Goal: Task Accomplishment & Management: Use online tool/utility

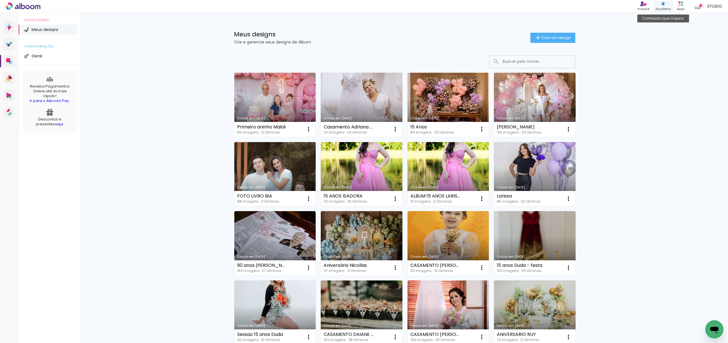
click at [664, 5] on icon at bounding box center [663, 5] width 3 height 2
click at [561, 38] on span "Criar um design" at bounding box center [557, 38] width 30 height 4
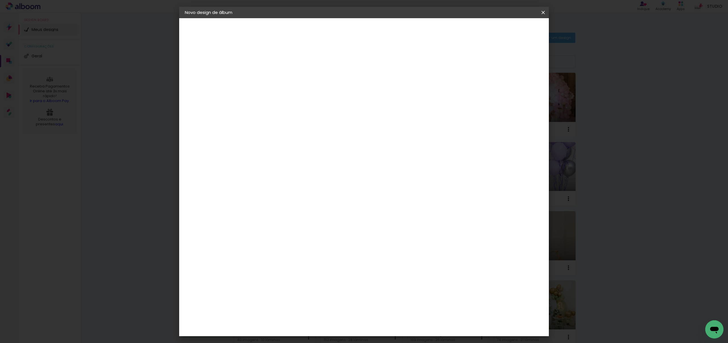
click at [278, 77] on input at bounding box center [278, 76] width 0 height 9
type input "Antonella"
type paper-input "Antonella"
click at [0, 0] on slot "Avançar" at bounding box center [0, 0] width 0 height 0
click at [317, 110] on input at bounding box center [292, 108] width 57 height 7
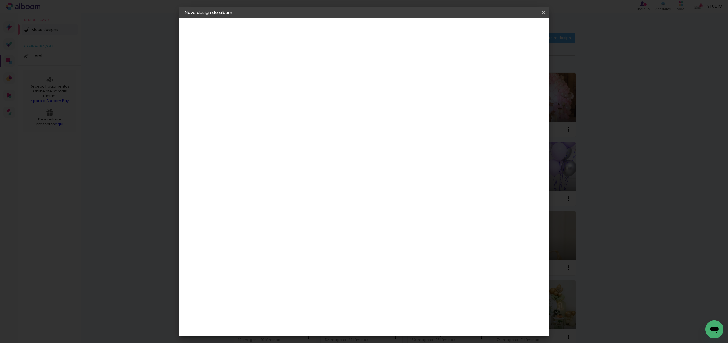
type input "photo"
type paper-input "photo"
click at [302, 243] on div "Photoalbum Universal" at bounding box center [288, 247] width 28 height 9
click at [0, 0] on slot "Avançar" at bounding box center [0, 0] width 0 height 0
click at [307, 96] on iron-icon at bounding box center [303, 99] width 7 height 7
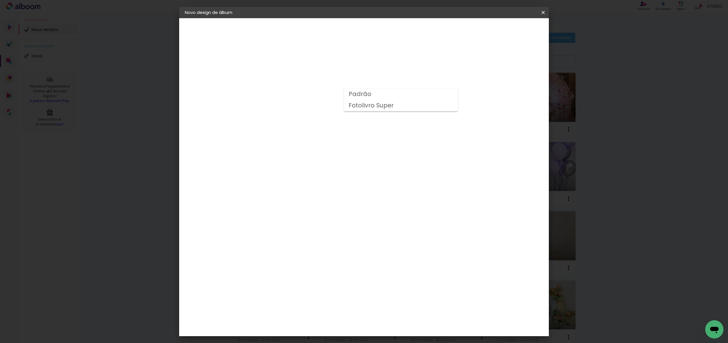
click at [332, 67] on div "Opções disponíveis Padrão Fotolivro Super Tamanho Escolha o tamanho Modelo Esco…" at bounding box center [292, 42] width 79 height 48
click at [300, 95] on input "text" at bounding box center [289, 99] width 22 height 9
click at [0, 0] on slot "Padrão" at bounding box center [0, 0] width 0 height 0
type input "Padrão"
click at [316, 207] on span "24 × 30" at bounding box center [303, 214] width 26 height 15
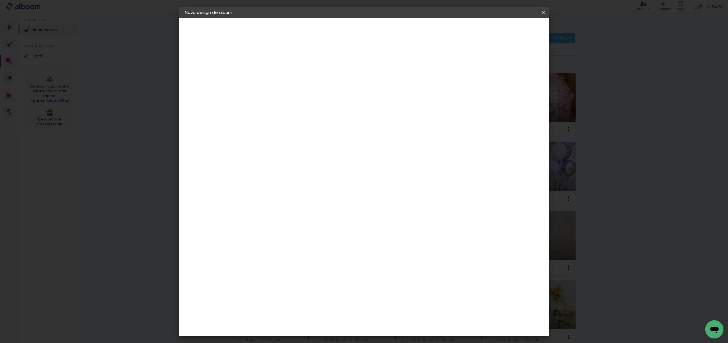
click at [0, 0] on slot "Avançar" at bounding box center [0, 0] width 0 height 0
click at [0, 0] on slot "Mostrar sangria" at bounding box center [0, 0] width 0 height 0
type paper-checkbox "on"
click at [512, 31] on span "Iniciar design" at bounding box center [499, 30] width 26 height 4
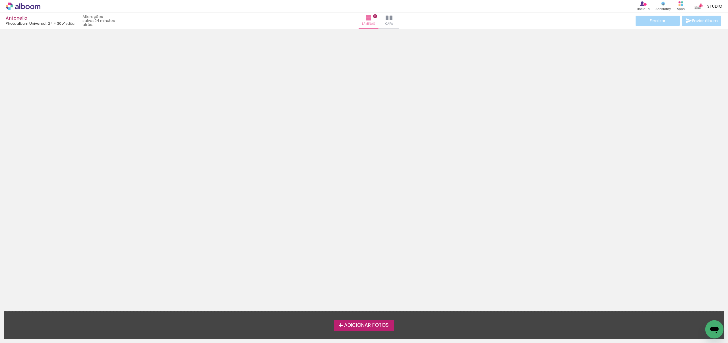
click at [410, 143] on div at bounding box center [364, 114] width 728 height 167
click at [377, 328] on span "Adicionar Fotos" at bounding box center [366, 325] width 45 height 5
click at [0, 0] on input "file" at bounding box center [0, 0] width 0 height 0
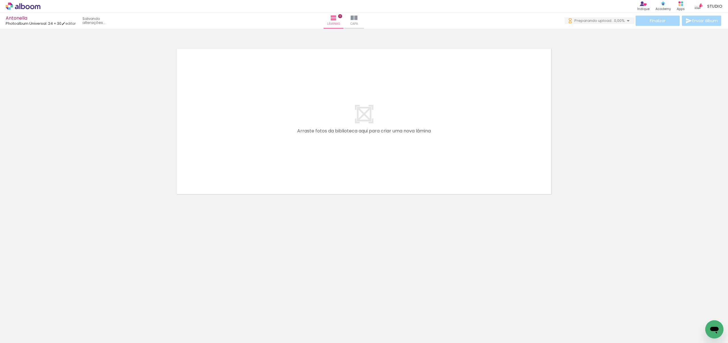
click at [56, 329] on div at bounding box center [57, 324] width 28 height 19
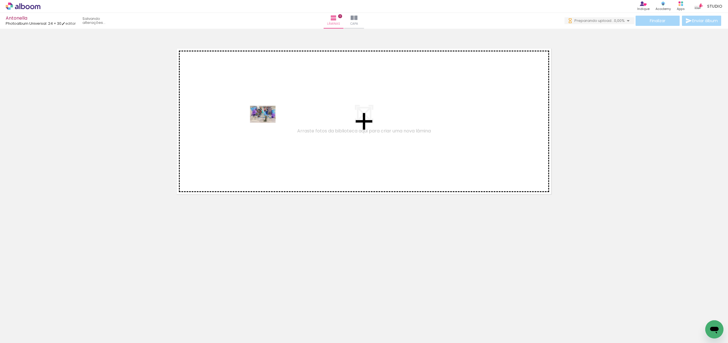
drag, startPoint x: 63, startPoint y: 327, endPoint x: 90, endPoint y: 250, distance: 82.3
click at [268, 122] on quentale-workspace at bounding box center [364, 171] width 728 height 343
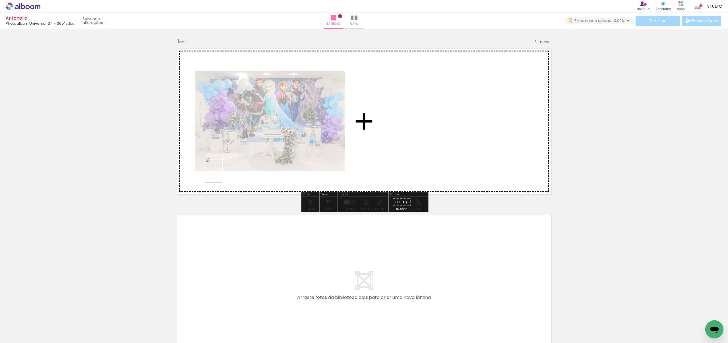
drag, startPoint x: 89, startPoint y: 325, endPoint x: 238, endPoint y: 160, distance: 222.0
click at [238, 160] on quentale-workspace at bounding box center [364, 171] width 728 height 343
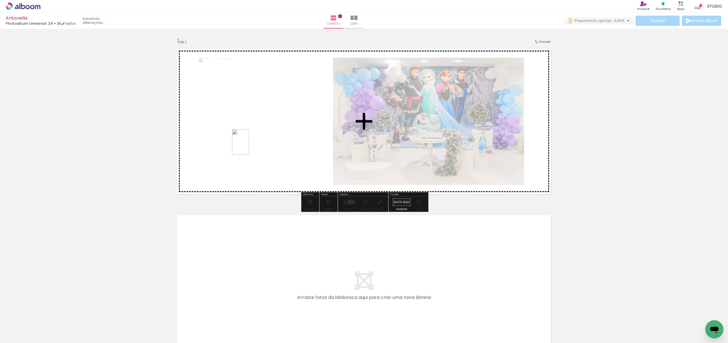
drag, startPoint x: 127, startPoint y: 314, endPoint x: 195, endPoint y: 335, distance: 71.2
click at [257, 142] on quentale-workspace at bounding box center [364, 171] width 728 height 343
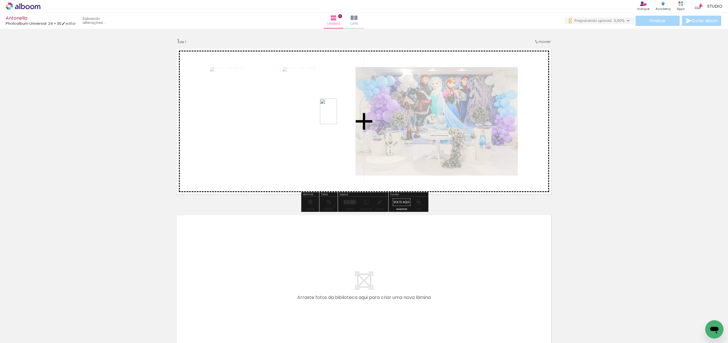
drag, startPoint x: 154, startPoint y: 331, endPoint x: 385, endPoint y: 167, distance: 283.6
click at [337, 116] on quentale-workspace at bounding box center [364, 171] width 728 height 343
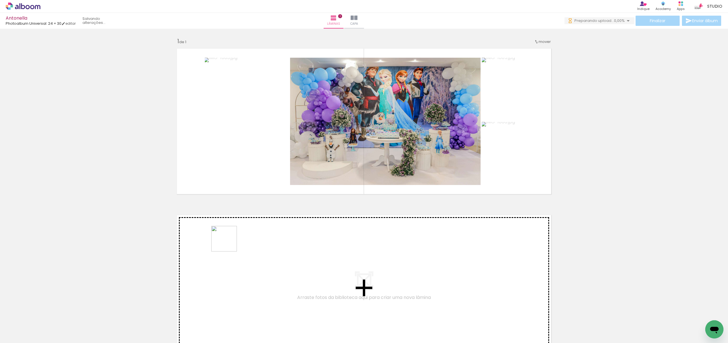
drag, startPoint x: 197, startPoint y: 286, endPoint x: 226, endPoint y: 309, distance: 37.0
click at [232, 240] on quentale-workspace at bounding box center [364, 171] width 728 height 343
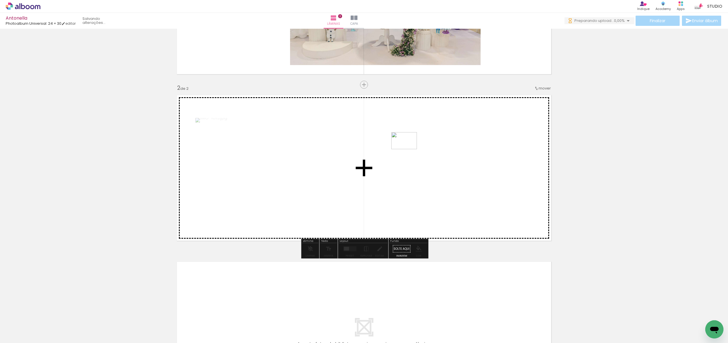
click at [409, 149] on quentale-workspace at bounding box center [364, 171] width 728 height 343
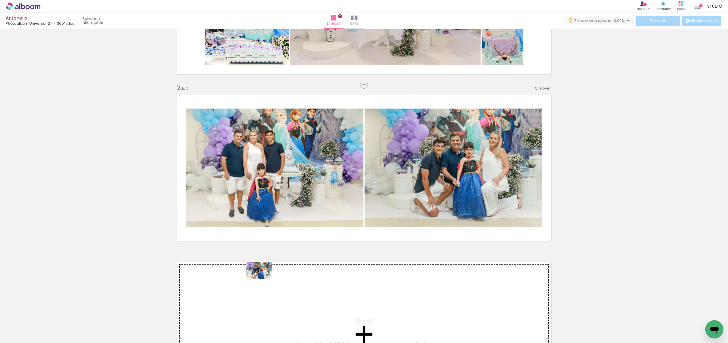
drag, startPoint x: 253, startPoint y: 325, endPoint x: 300, endPoint y: 321, distance: 47.2
click at [263, 279] on quentale-workspace at bounding box center [364, 171] width 728 height 343
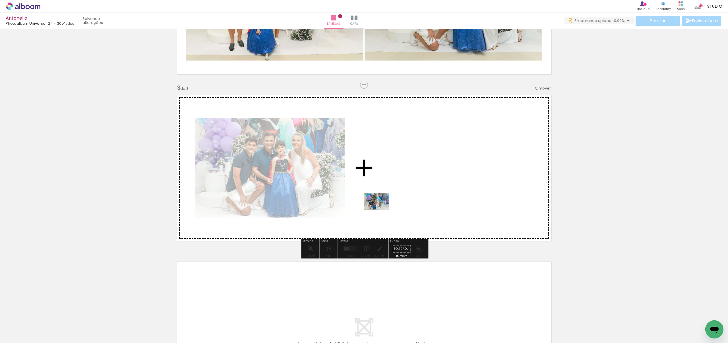
click at [382, 210] on quentale-workspace at bounding box center [364, 171] width 728 height 343
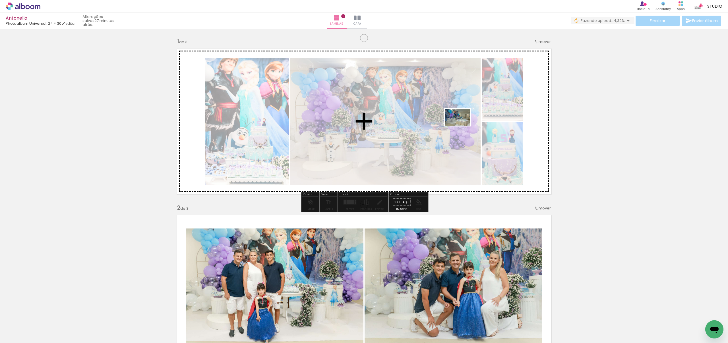
drag, startPoint x: 560, startPoint y: 311, endPoint x: 602, endPoint y: 326, distance: 44.5
click at [443, 125] on quentale-workspace at bounding box center [364, 171] width 728 height 343
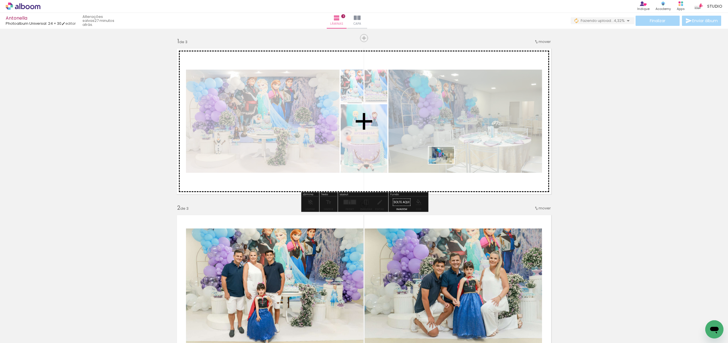
drag, startPoint x: 583, startPoint y: 293, endPoint x: 642, endPoint y: 311, distance: 61.3
click at [445, 164] on quentale-workspace at bounding box center [364, 171] width 728 height 343
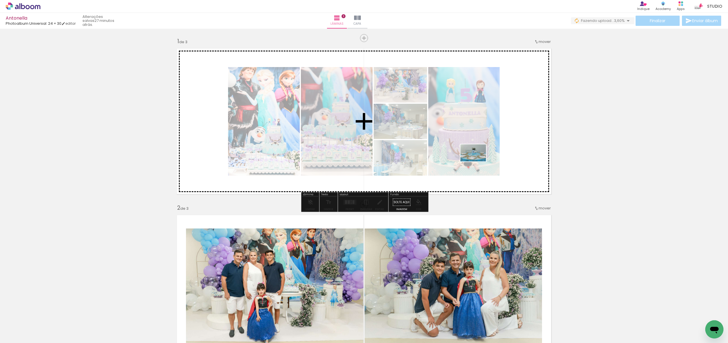
drag, startPoint x: 620, startPoint y: 331, endPoint x: 653, endPoint y: 275, distance: 64.8
click at [478, 162] on quentale-workspace at bounding box center [364, 171] width 728 height 343
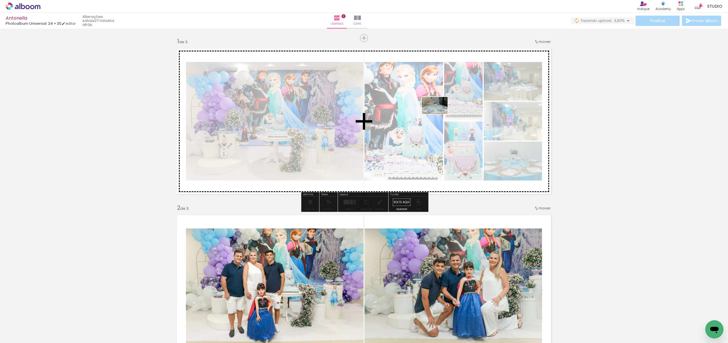
drag, startPoint x: 652, startPoint y: 330, endPoint x: 584, endPoint y: 225, distance: 125.2
click at [439, 114] on quentale-workspace at bounding box center [364, 171] width 728 height 343
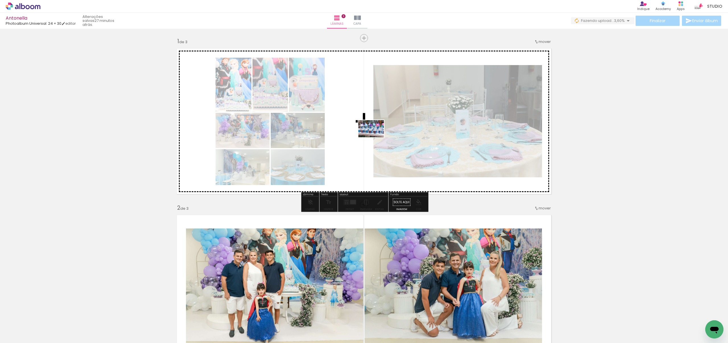
drag, startPoint x: 686, startPoint y: 327, endPoint x: 422, endPoint y: 154, distance: 316.2
click at [375, 137] on quentale-workspace at bounding box center [364, 171] width 728 height 343
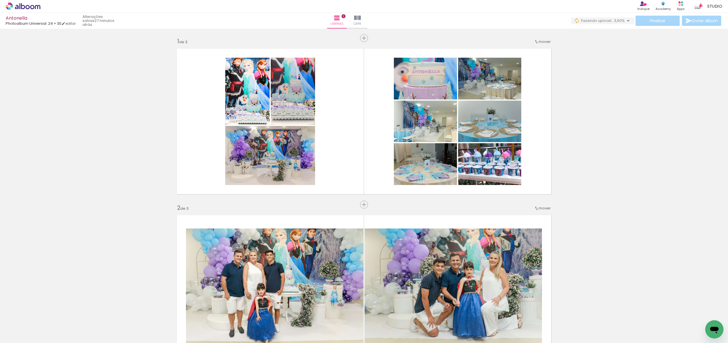
scroll to position [0, 1062]
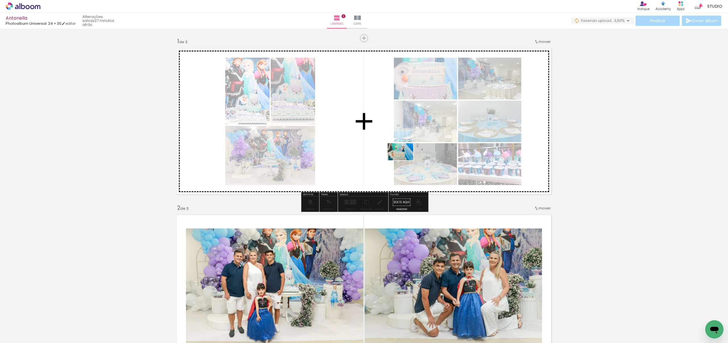
drag, startPoint x: 616, startPoint y: 301, endPoint x: 401, endPoint y: 158, distance: 258.0
click at [401, 158] on quentale-workspace at bounding box center [364, 171] width 728 height 343
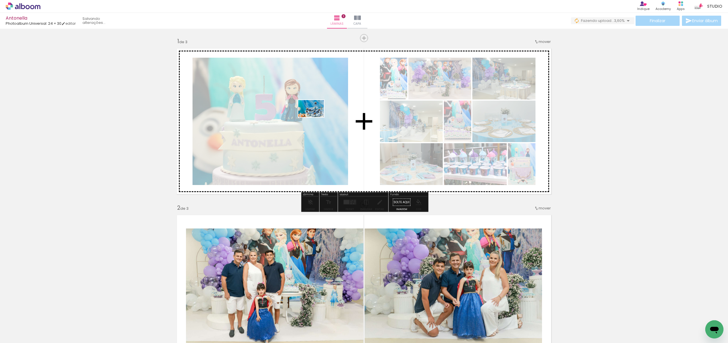
drag, startPoint x: 651, startPoint y: 325, endPoint x: 693, endPoint y: 327, distance: 42.4
click at [315, 117] on quentale-workspace at bounding box center [364, 171] width 728 height 343
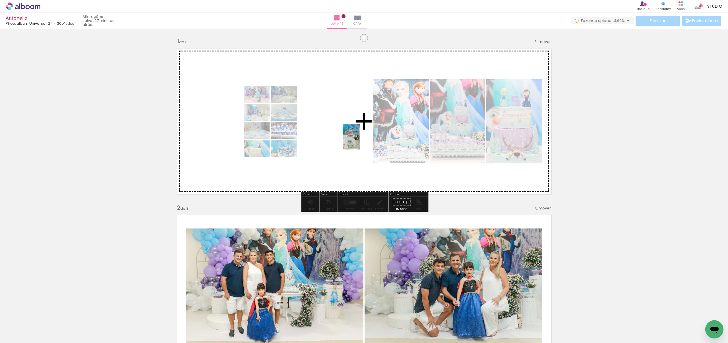
drag, startPoint x: 687, startPoint y: 330, endPoint x: 357, endPoint y: 141, distance: 381.2
click at [357, 141] on quentale-workspace at bounding box center [364, 171] width 728 height 343
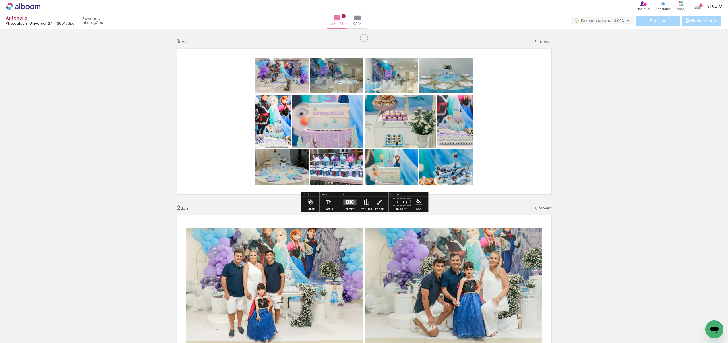
scroll to position [0, 1147]
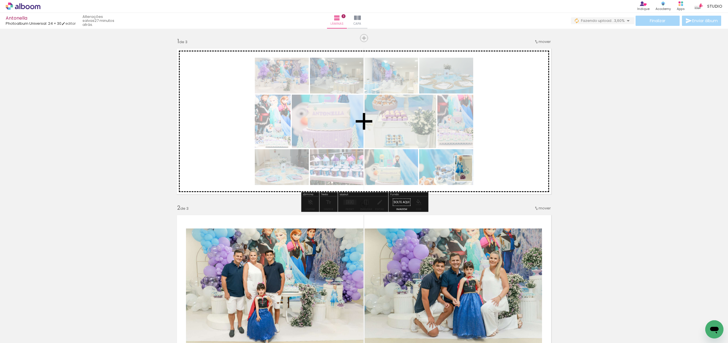
drag, startPoint x: 635, startPoint y: 326, endPoint x: 674, endPoint y: 255, distance: 81.0
click at [473, 172] on quentale-workspace at bounding box center [364, 171] width 728 height 343
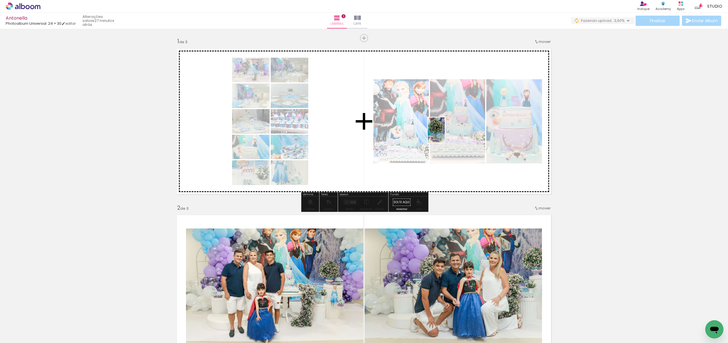
drag, startPoint x: 667, startPoint y: 320, endPoint x: 455, endPoint y: 141, distance: 277.5
click at [444, 132] on quentale-workspace at bounding box center [364, 171] width 728 height 343
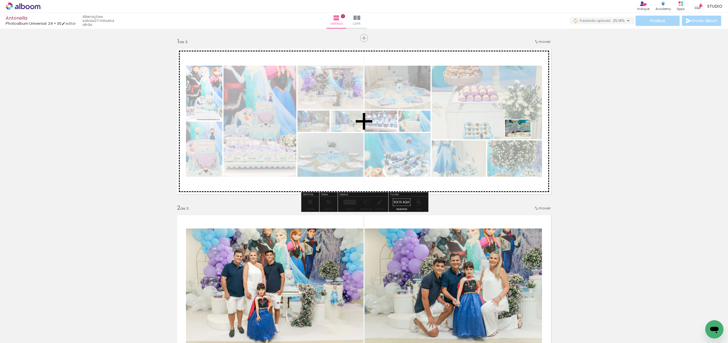
drag, startPoint x: 699, startPoint y: 317, endPoint x: 525, endPoint y: 138, distance: 249.4
click at [522, 137] on quentale-workspace at bounding box center [364, 171] width 728 height 343
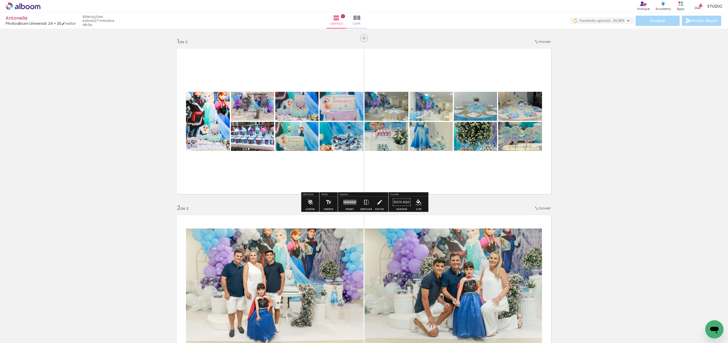
scroll to position [0, 1234]
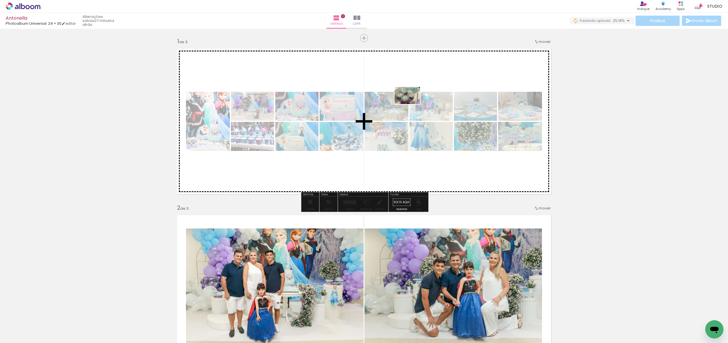
drag, startPoint x: 646, startPoint y: 325, endPoint x: 723, endPoint y: 341, distance: 78.8
click at [412, 105] on quentale-workspace at bounding box center [364, 171] width 728 height 343
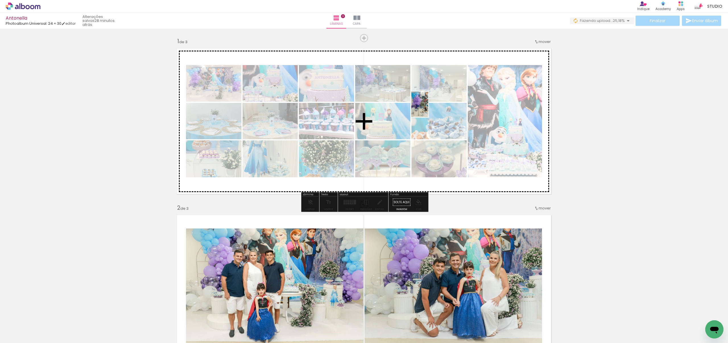
drag, startPoint x: 676, startPoint y: 329, endPoint x: 728, endPoint y: 320, distance: 52.4
click at [429, 109] on quentale-workspace at bounding box center [364, 171] width 728 height 343
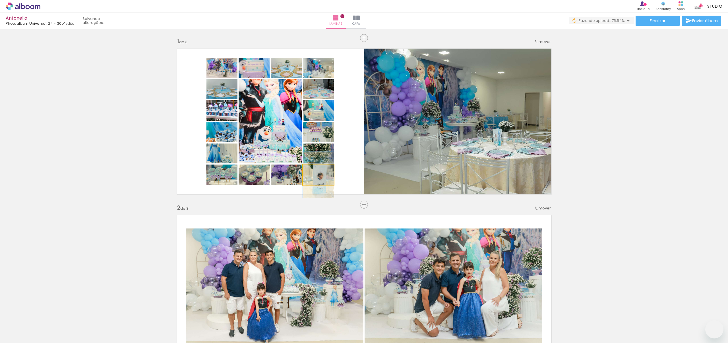
click at [330, 180] on quentale-photo at bounding box center [318, 175] width 31 height 20
type paper-slider "158"
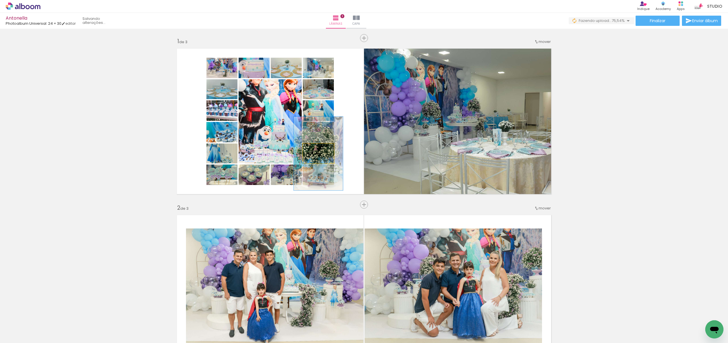
scroll to position [0, 1438]
click at [323, 150] on div at bounding box center [321, 149] width 13 height 9
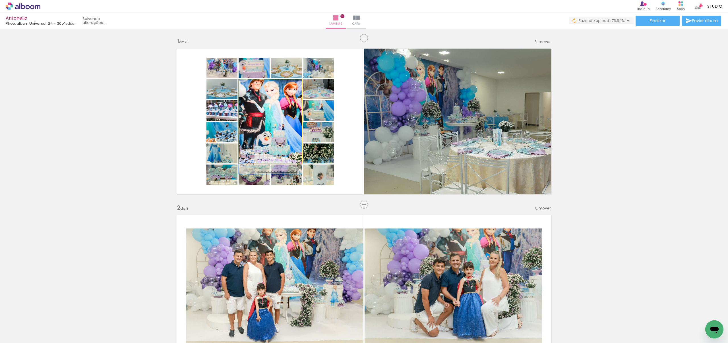
drag, startPoint x: 285, startPoint y: 129, endPoint x: 287, endPoint y: 137, distance: 8.3
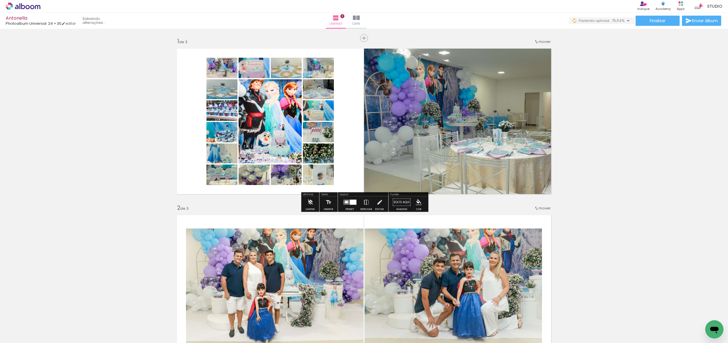
click at [224, 68] on div "Largura Cor" at bounding box center [225, 72] width 10 height 9
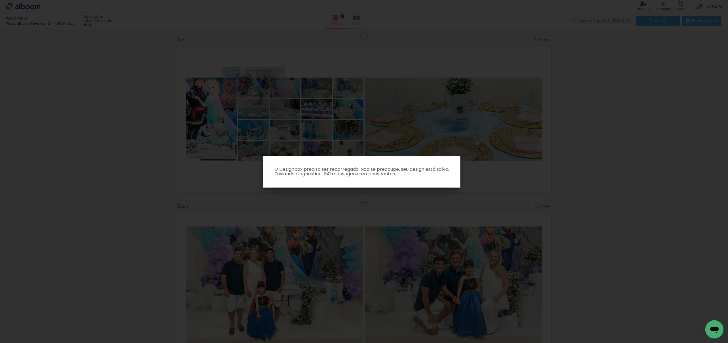
drag, startPoint x: 217, startPoint y: 61, endPoint x: 433, endPoint y: 101, distance: 220.1
type paper-slider "200"
click at [435, 101] on body "link( href="../../bower_components/polymer/polymer.html" rel="import" ) picture…" at bounding box center [364, 171] width 728 height 343
click at [500, 138] on iron-overlay-backdrop at bounding box center [364, 171] width 728 height 343
click at [673, 200] on iron-overlay-backdrop at bounding box center [364, 171] width 728 height 343
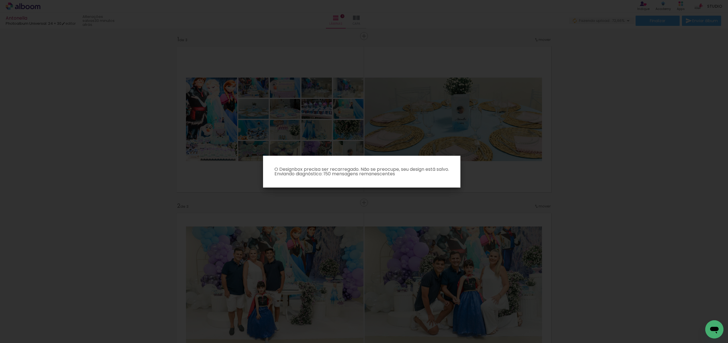
click at [354, 196] on iron-overlay-backdrop at bounding box center [364, 171] width 728 height 343
click at [338, 177] on paper-dialog "O Designbox precisa ser recarregado. Não se preocupe, seu design está salvo. En…" at bounding box center [361, 172] width 197 height 32
click at [421, 176] on paper-dialog "O Designbox precisa ser recarregado. Não se preocupe, seu design está salvo. En…" at bounding box center [361, 172] width 197 height 32
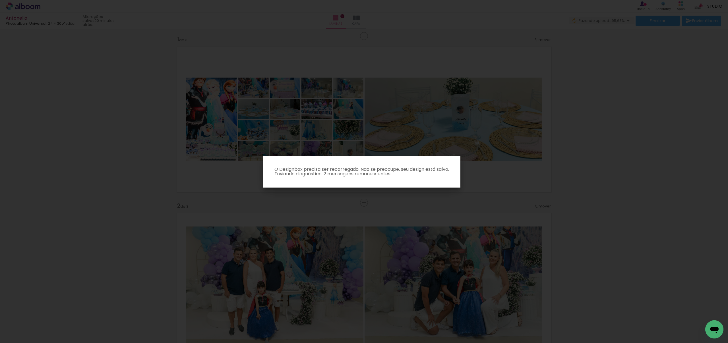
click at [421, 176] on paper-dialog "O Designbox precisa ser recarregado. Não se preocupe, seu design está salvo. En…" at bounding box center [361, 172] width 197 height 32
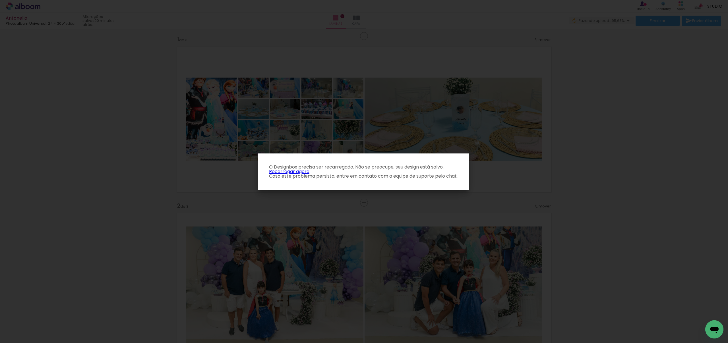
click at [295, 172] on link "Recarregar agora" at bounding box center [289, 171] width 40 height 7
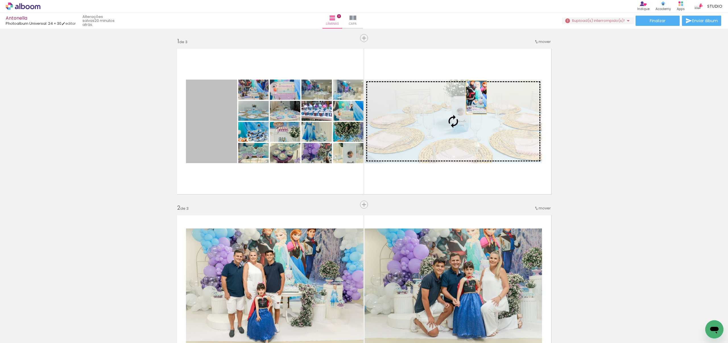
drag, startPoint x: 203, startPoint y: 110, endPoint x: 477, endPoint y: 103, distance: 274.3
click at [0, 0] on slot at bounding box center [0, 0] width 0 height 0
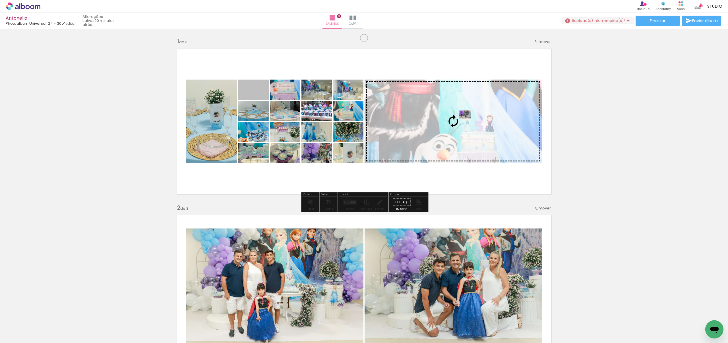
drag, startPoint x: 249, startPoint y: 90, endPoint x: 470, endPoint y: 116, distance: 222.0
click at [0, 0] on slot at bounding box center [0, 0] width 0 height 0
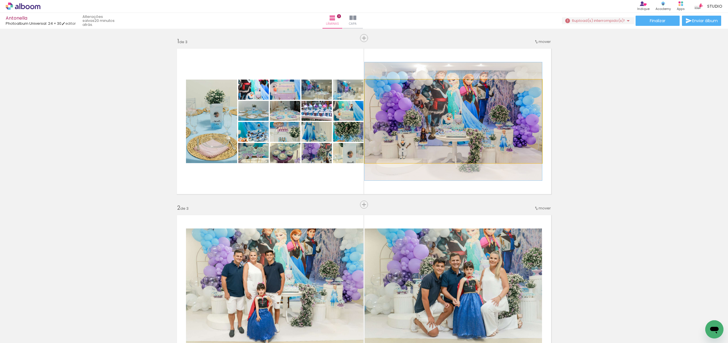
click at [472, 127] on quentale-photo at bounding box center [453, 122] width 177 height 84
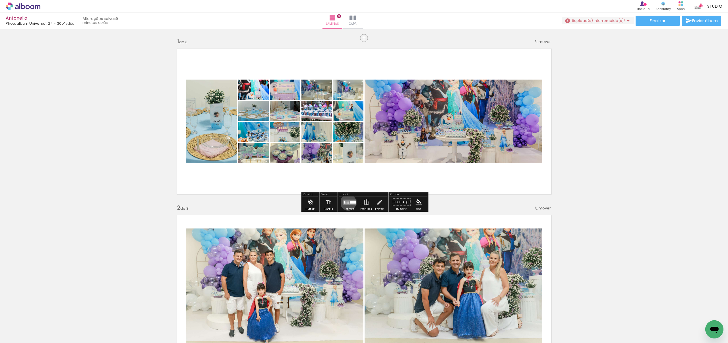
click at [348, 203] on div at bounding box center [348, 203] width 1 height 0
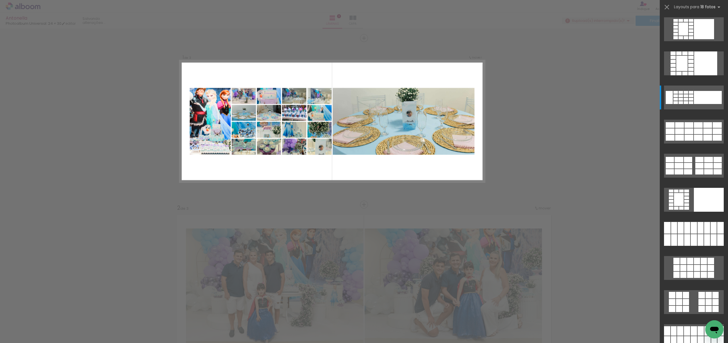
scroll to position [11, 0]
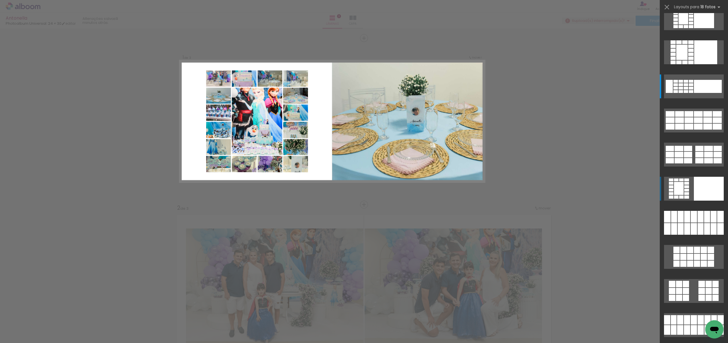
click at [717, 64] on div at bounding box center [705, 52] width 23 height 24
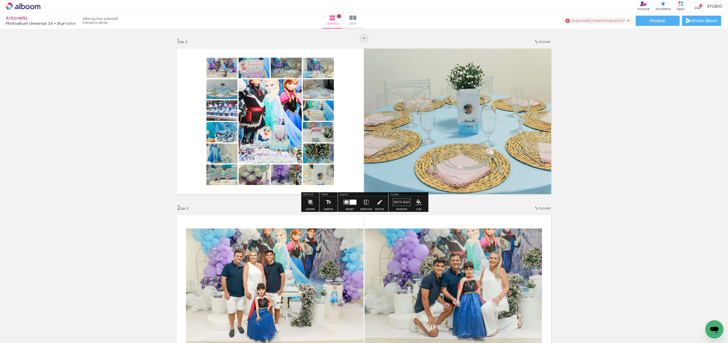
click at [219, 77] on div "P&B" at bounding box center [213, 72] width 11 height 9
click at [228, 75] on div at bounding box center [224, 73] width 7 height 6
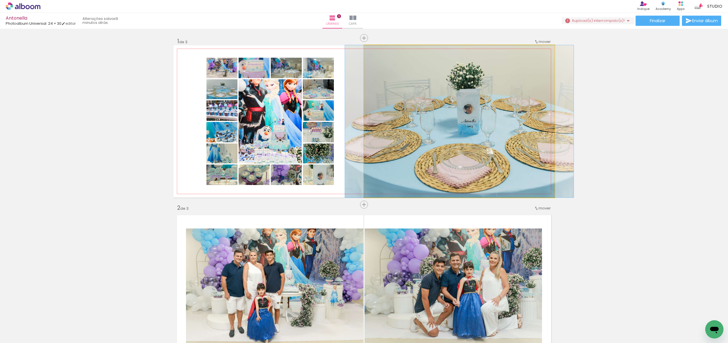
click at [417, 131] on quentale-photo at bounding box center [459, 121] width 191 height 152
click at [415, 131] on quentale-photo at bounding box center [459, 121] width 191 height 152
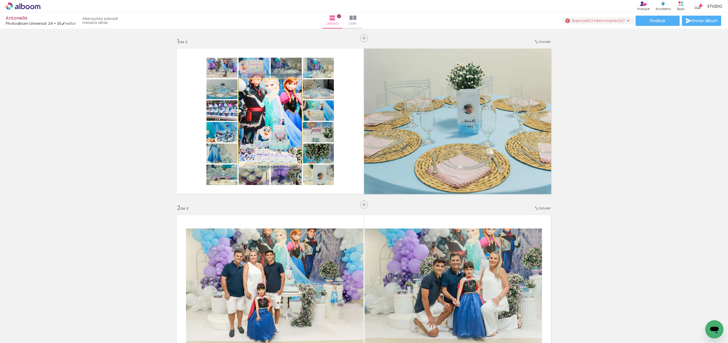
drag, startPoint x: 276, startPoint y: 136, endPoint x: 279, endPoint y: 154, distance: 18.3
click at [276, 136] on div at bounding box center [270, 121] width 63 height 95
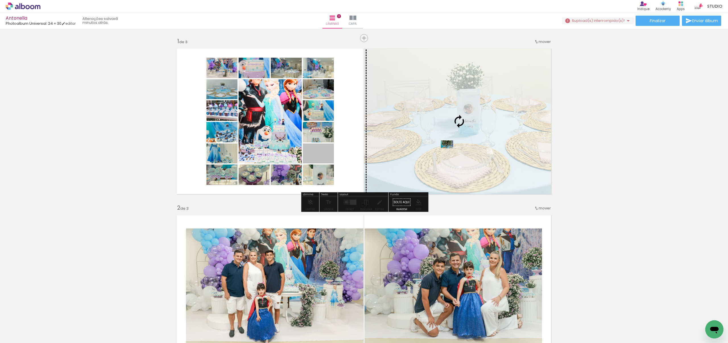
drag, startPoint x: 312, startPoint y: 154, endPoint x: 446, endPoint y: 144, distance: 134.3
click at [0, 0] on slot at bounding box center [0, 0] width 0 height 0
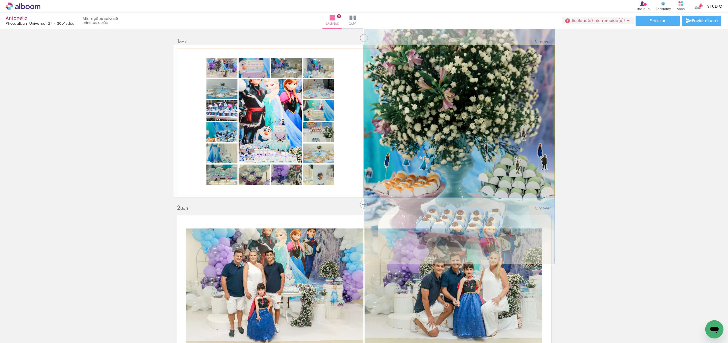
drag, startPoint x: 443, startPoint y: 128, endPoint x: 418, endPoint y: 126, distance: 24.8
click at [443, 128] on quentale-photo at bounding box center [459, 121] width 191 height 152
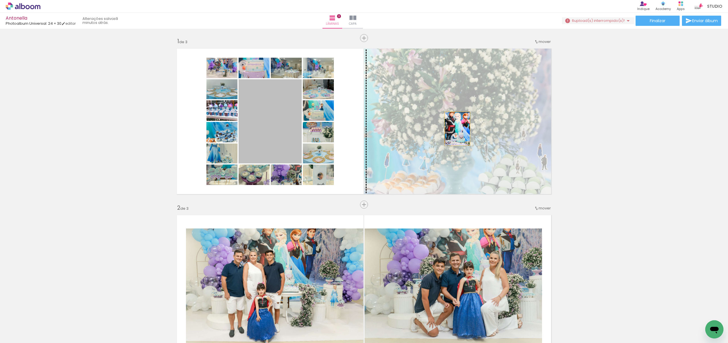
drag, startPoint x: 277, startPoint y: 112, endPoint x: 455, endPoint y: 129, distance: 179.1
click at [0, 0] on slot at bounding box center [0, 0] width 0 height 0
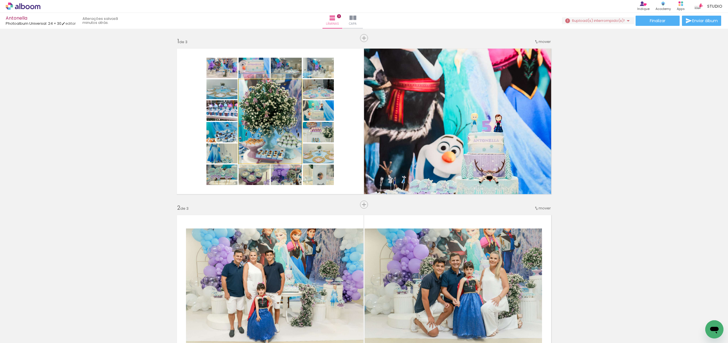
click at [267, 122] on quentale-photo at bounding box center [270, 121] width 63 height 84
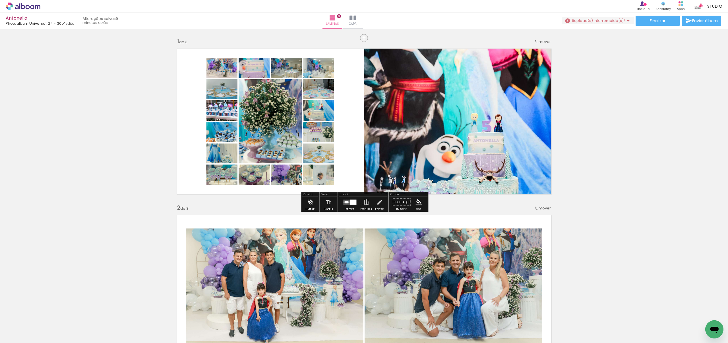
click at [216, 67] on div at bounding box center [218, 63] width 9 height 9
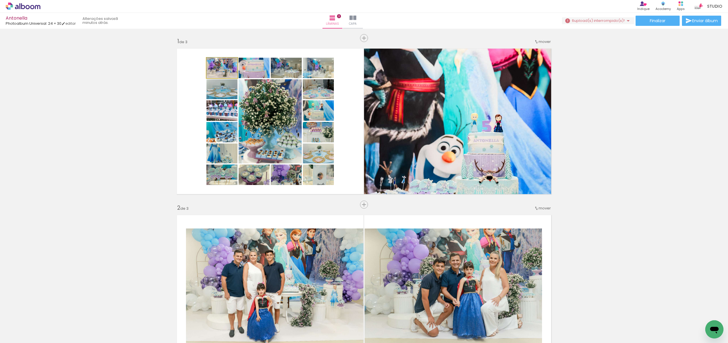
drag, startPoint x: 218, startPoint y: 66, endPoint x: 246, endPoint y: 75, distance: 29.1
click at [218, 66] on div at bounding box center [218, 63] width 9 height 9
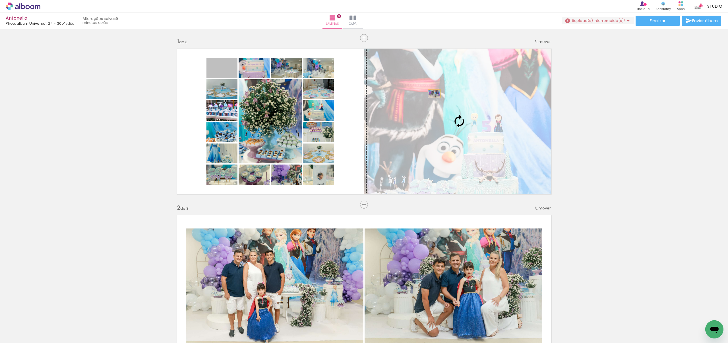
drag, startPoint x: 235, startPoint y: 76, endPoint x: 435, endPoint y: 94, distance: 201.1
click at [0, 0] on slot at bounding box center [0, 0] width 0 height 0
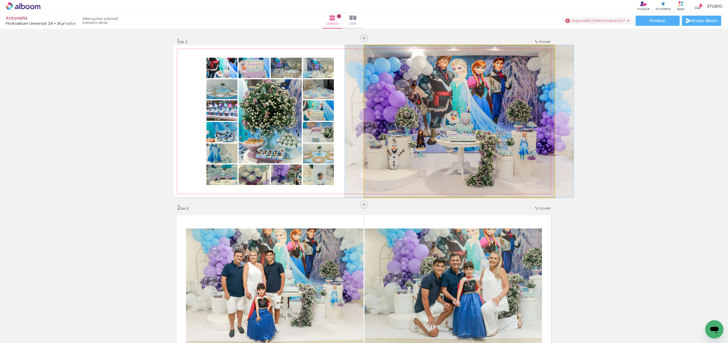
drag, startPoint x: 452, startPoint y: 134, endPoint x: 452, endPoint y: 139, distance: 5.4
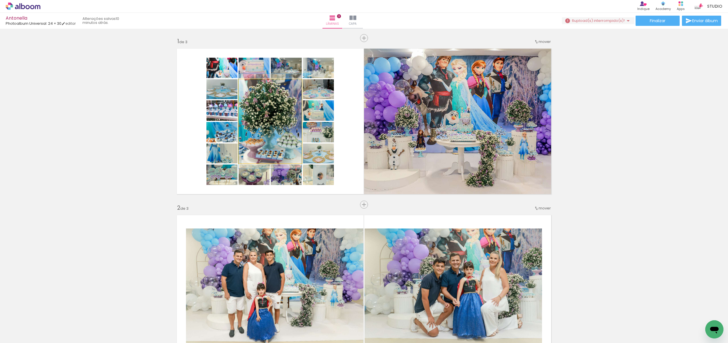
click at [263, 96] on quentale-photo at bounding box center [270, 121] width 63 height 84
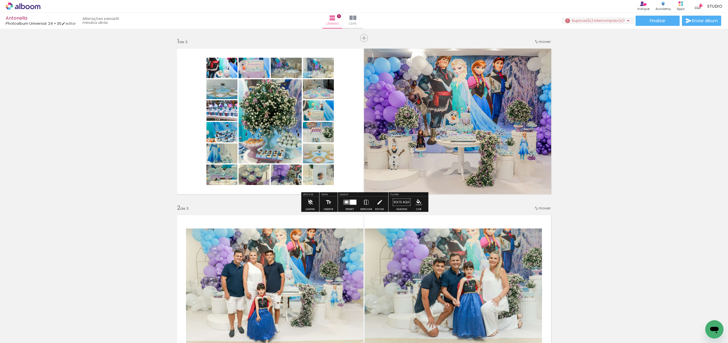
click at [406, 55] on div "P&B" at bounding box center [411, 51] width 11 height 9
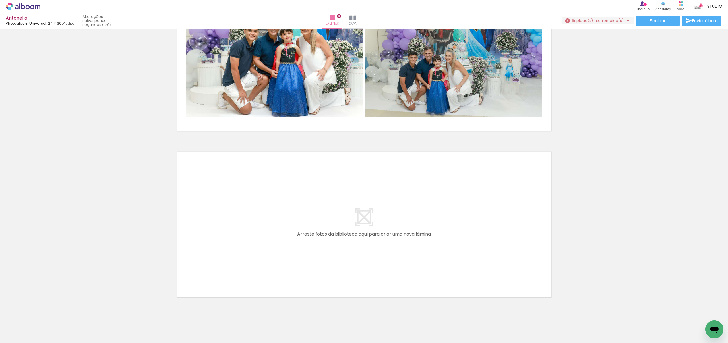
scroll to position [404, 0]
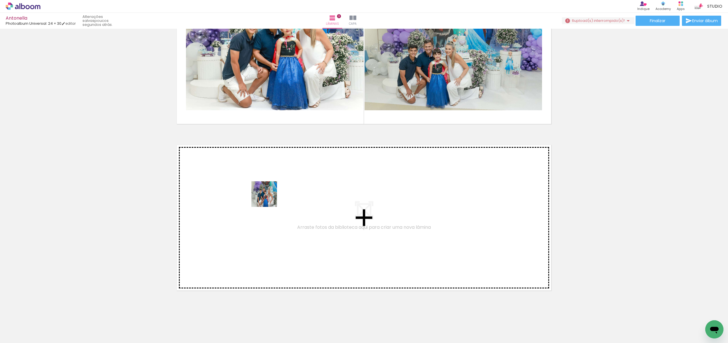
drag, startPoint x: 316, startPoint y: 330, endPoint x: 384, endPoint y: 329, distance: 67.4
click at [263, 182] on quentale-workspace at bounding box center [364, 171] width 728 height 343
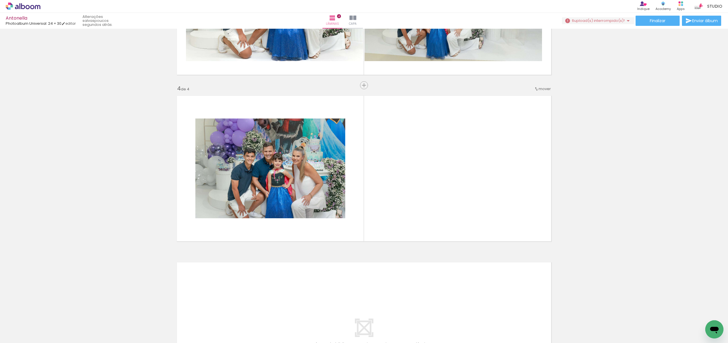
scroll to position [453, 0]
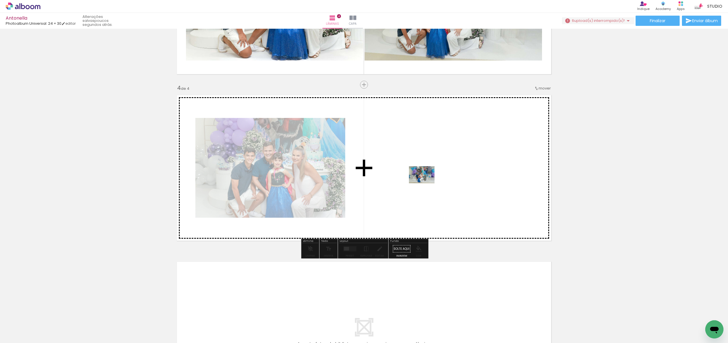
drag, startPoint x: 400, startPoint y: 218, endPoint x: 426, endPoint y: 183, distance: 43.1
click at [426, 183] on quentale-workspace at bounding box center [364, 171] width 728 height 343
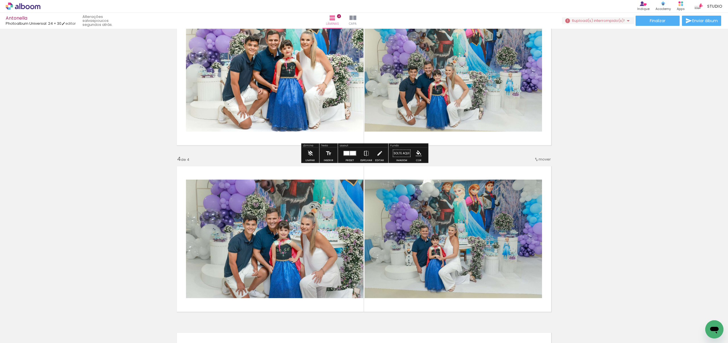
scroll to position [383, 0]
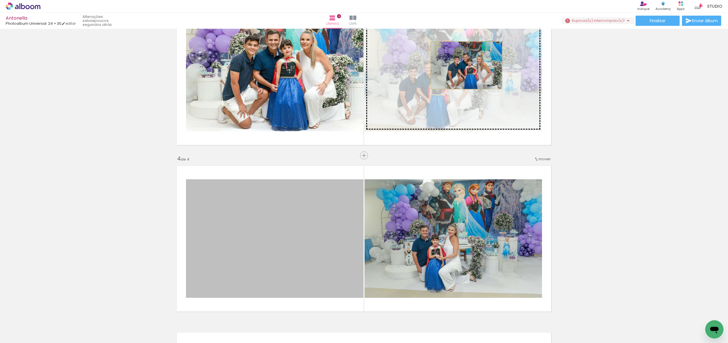
drag, startPoint x: 267, startPoint y: 253, endPoint x: 466, endPoint y: 68, distance: 271.9
click at [466, 66] on div "Inserir lâmina 1 de 4 Inserir lâmina 2 de 4 Inserir lâmina 3 de 4 Inserir lâmin…" at bounding box center [364, 65] width 728 height 834
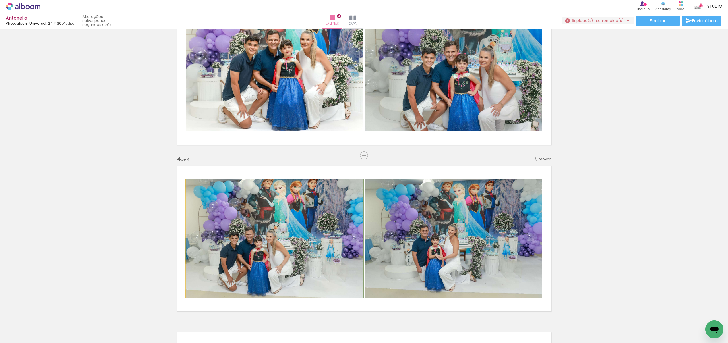
drag, startPoint x: 285, startPoint y: 228, endPoint x: 458, endPoint y: 204, distance: 174.6
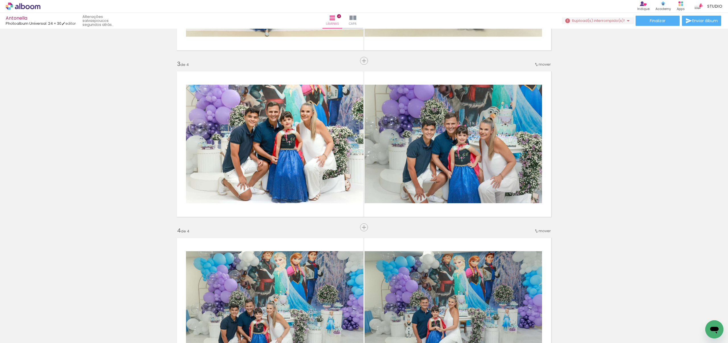
scroll to position [309, 0]
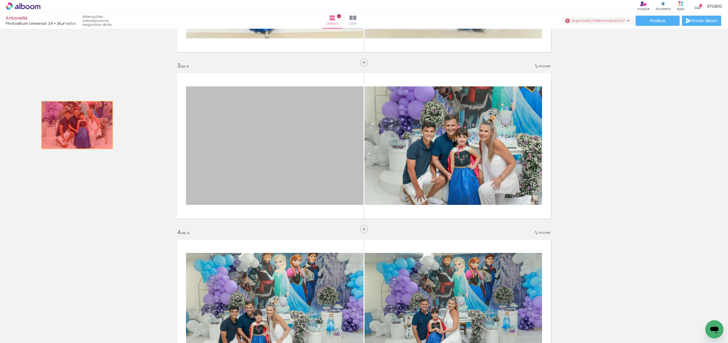
drag, startPoint x: 254, startPoint y: 136, endPoint x: 292, endPoint y: 311, distance: 179.2
click at [77, 125] on div "Inserir lâmina 1 de 4 Inserir lâmina 2 de 4 Inserir lâmina 3 de 4 Inserir lâmin…" at bounding box center [364, 139] width 728 height 834
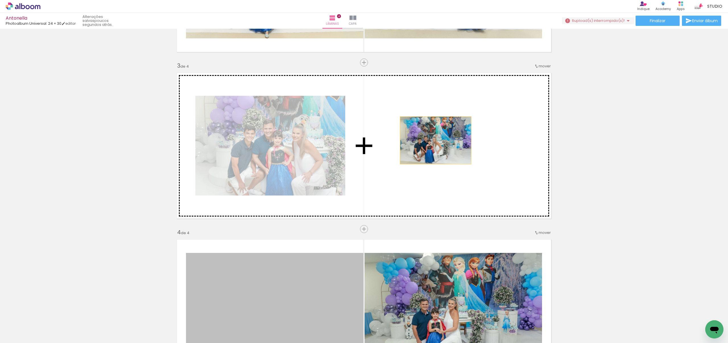
drag, startPoint x: 290, startPoint y: 296, endPoint x: 437, endPoint y: 141, distance: 213.3
click at [437, 141] on div "Inserir lâmina 1 de 4 Inserir lâmina 2 de 4 Inserir lâmina 3 de 4 Inserir lâmin…" at bounding box center [364, 139] width 728 height 834
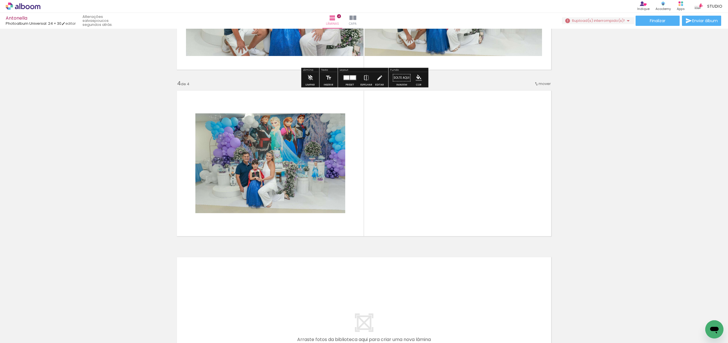
scroll to position [462, 0]
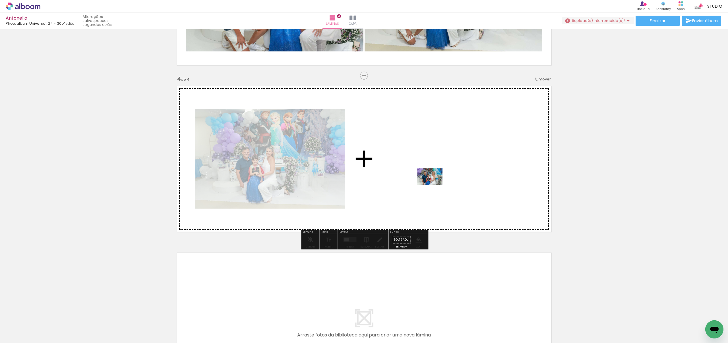
drag, startPoint x: 378, startPoint y: 325, endPoint x: 434, endPoint y: 185, distance: 151.1
click at [434, 185] on quentale-workspace at bounding box center [364, 171] width 728 height 343
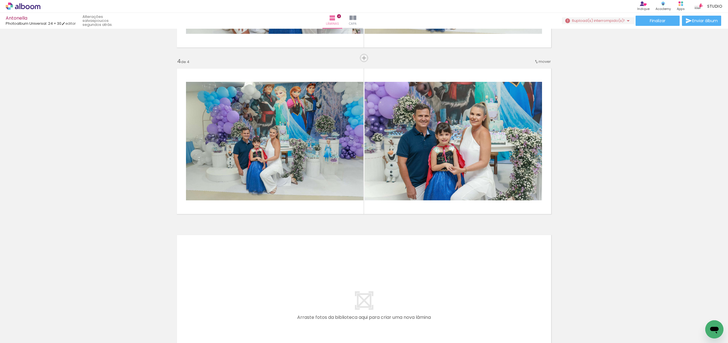
scroll to position [482, 0]
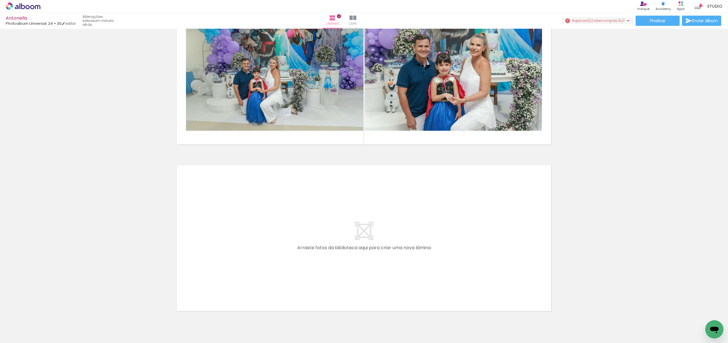
scroll to position [11, 0]
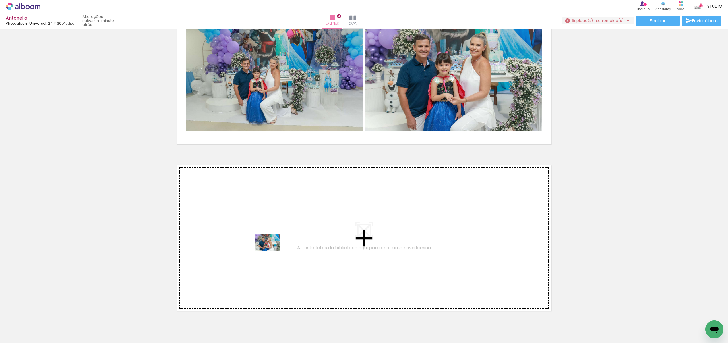
drag, startPoint x: 414, startPoint y: 328, endPoint x: 272, endPoint y: 251, distance: 161.6
click at [272, 251] on quentale-workspace at bounding box center [364, 171] width 728 height 343
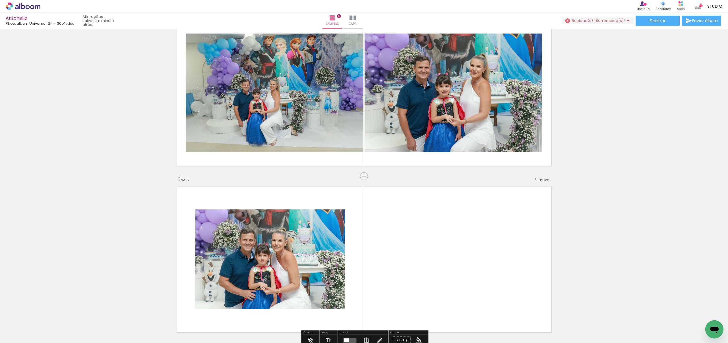
scroll to position [555, 0]
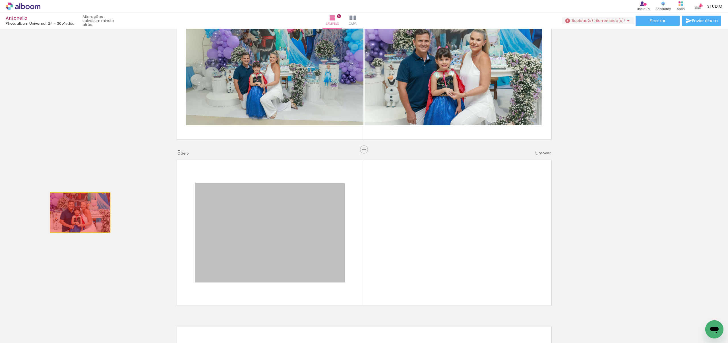
drag, startPoint x: 240, startPoint y: 220, endPoint x: 80, endPoint y: 214, distance: 160.3
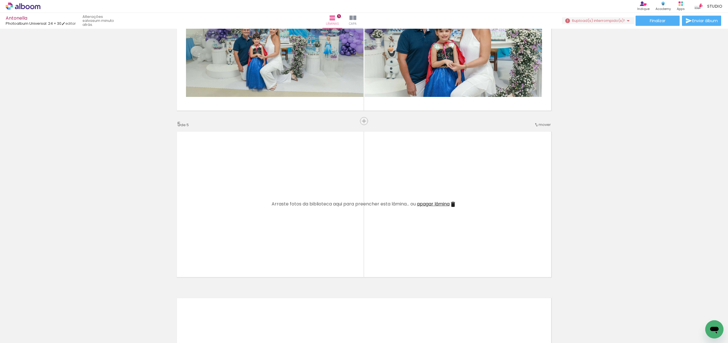
scroll to position [584, 0]
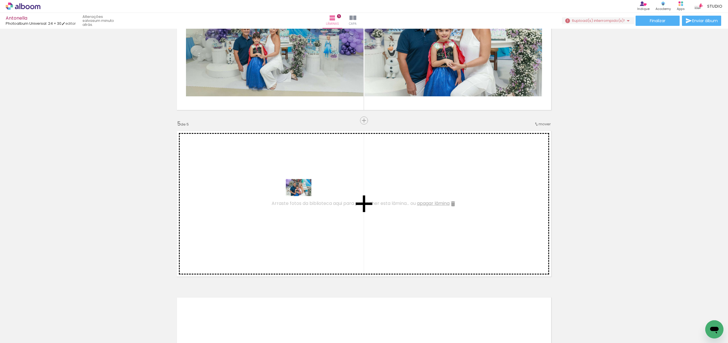
drag, startPoint x: 415, startPoint y: 328, endPoint x: 303, endPoint y: 196, distance: 172.7
click at [303, 196] on quentale-workspace at bounding box center [364, 171] width 728 height 343
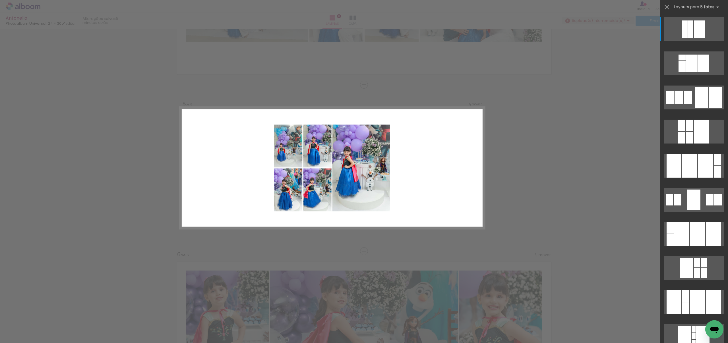
scroll to position [0, 441]
